Goal: Task Accomplishment & Management: Use online tool/utility

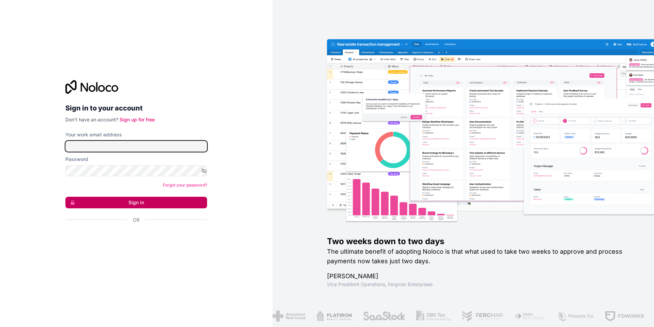
type input "[EMAIL_ADDRESS][DOMAIN_NAME]"
click at [153, 202] on button "Sign in" at bounding box center [136, 203] width 142 height 12
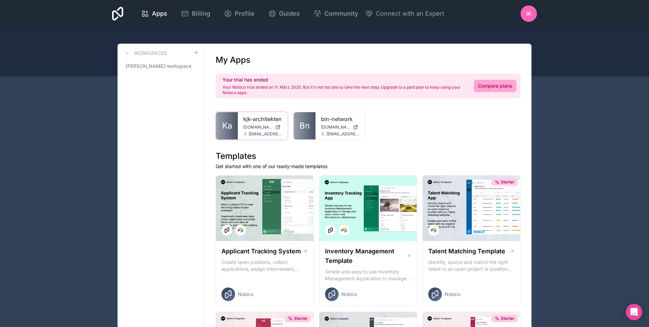
click at [245, 123] on link "kjk-architekten" at bounding box center [262, 119] width 39 height 8
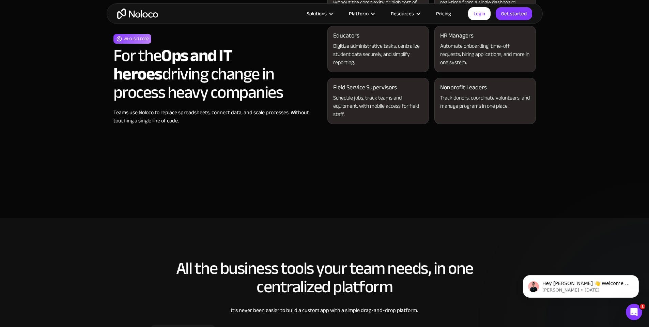
scroll to position [716, 0]
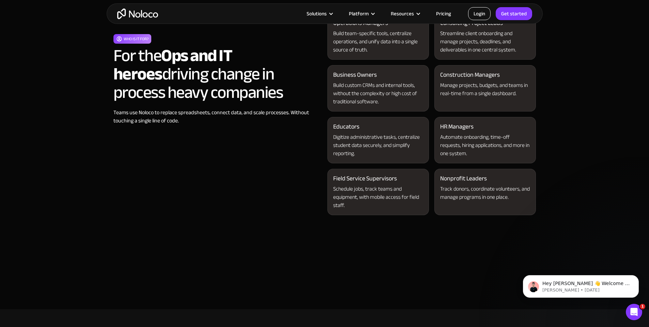
click at [480, 16] on link "Login" at bounding box center [479, 13] width 22 height 13
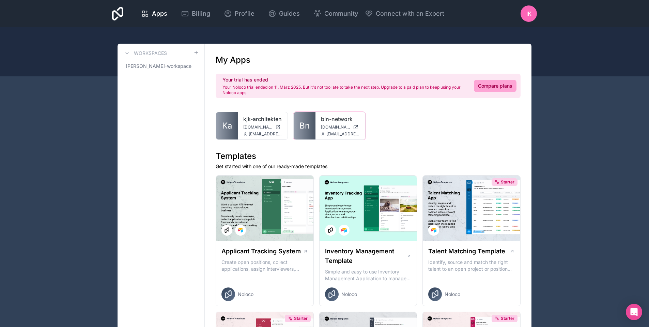
click at [313, 129] on link "Bn" at bounding box center [305, 125] width 22 height 27
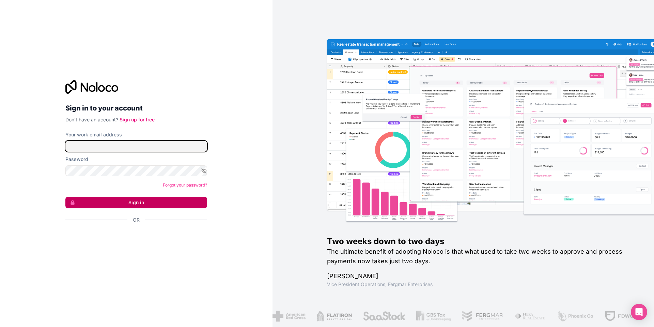
type input "[EMAIL_ADDRESS][DOMAIN_NAME]"
click at [152, 201] on button "Sign in" at bounding box center [136, 203] width 142 height 12
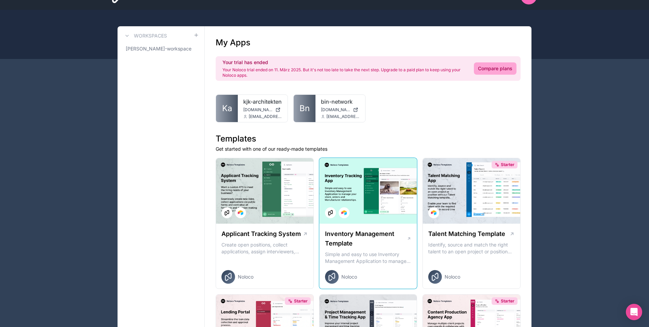
scroll to position [34, 0]
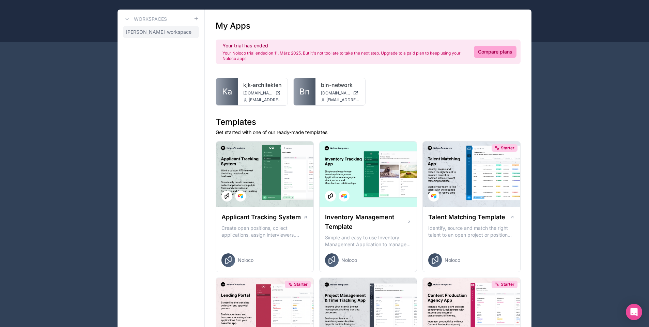
click at [154, 31] on span "[PERSON_NAME]-workspace" at bounding box center [159, 32] width 66 height 7
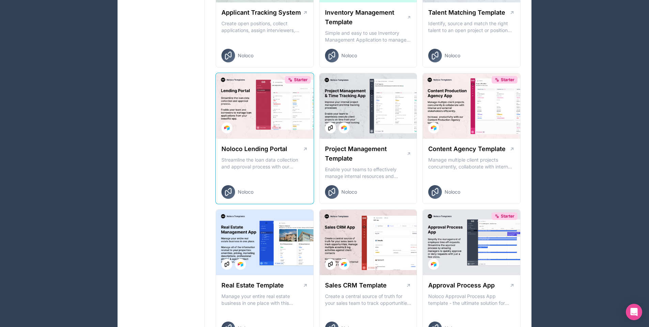
scroll to position [170, 0]
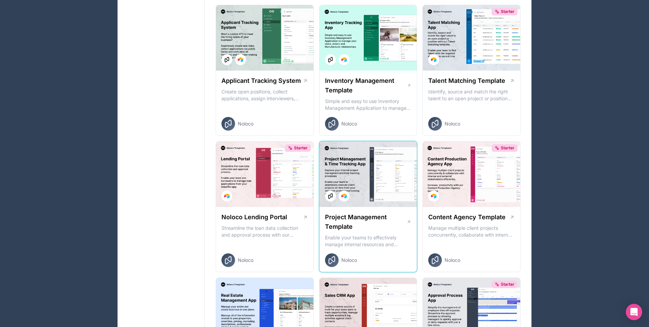
click at [382, 187] on div at bounding box center [368, 173] width 97 height 65
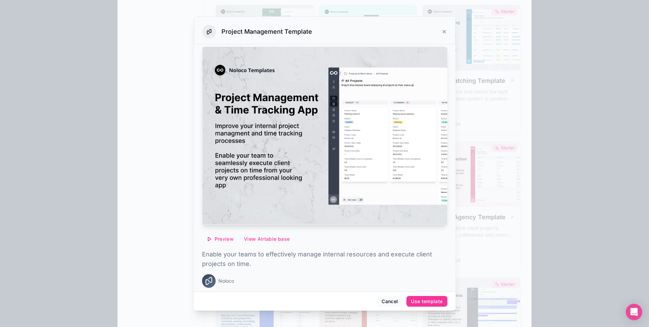
scroll to position [4, 0]
click at [441, 297] on button "Use template" at bounding box center [427, 301] width 41 height 11
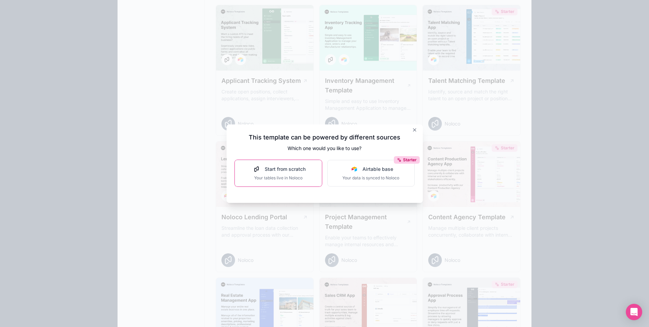
click at [298, 167] on span "Start from scratch" at bounding box center [285, 169] width 41 height 7
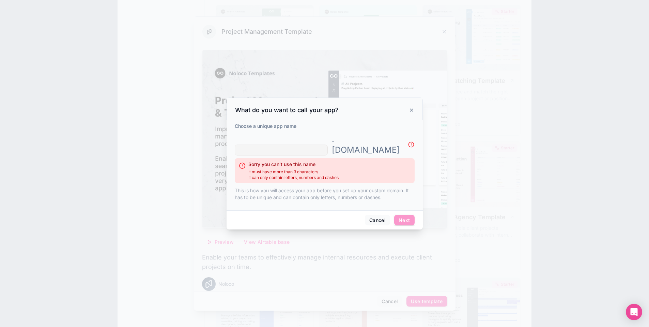
click at [305, 249] on div at bounding box center [324, 163] width 649 height 327
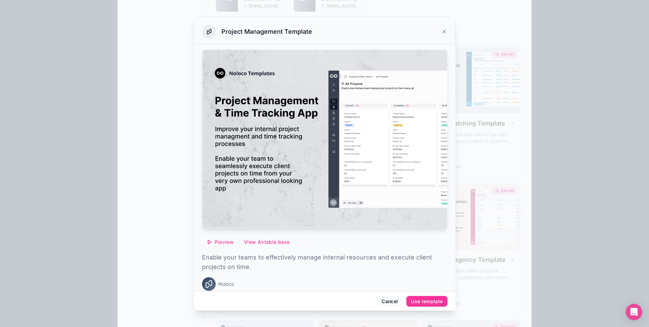
scroll to position [34, 0]
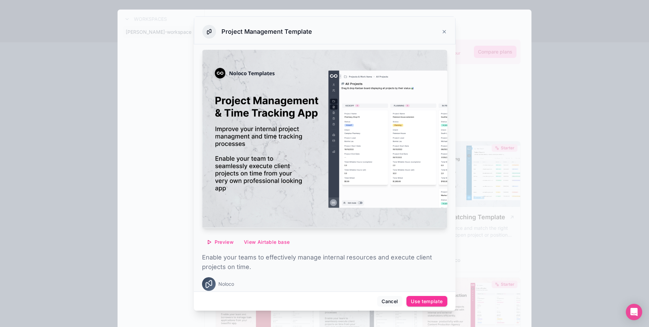
click at [221, 239] on span "Preview" at bounding box center [224, 242] width 19 height 6
click at [250, 202] on span "Preview with Noloco tables" at bounding box center [270, 204] width 70 height 8
